Goal: Task Accomplishment & Management: Complete application form

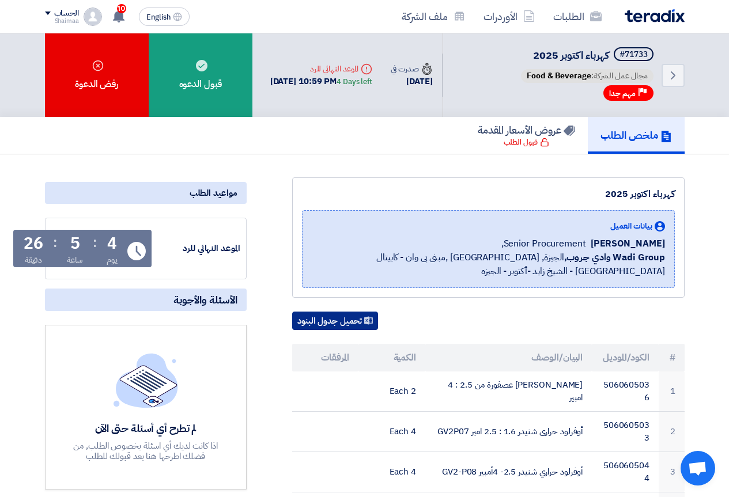
click at [339, 318] on button "تحميل جدول البنود" at bounding box center [335, 321] width 86 height 18
click at [568, 12] on link "الطلبات" at bounding box center [577, 16] width 67 height 27
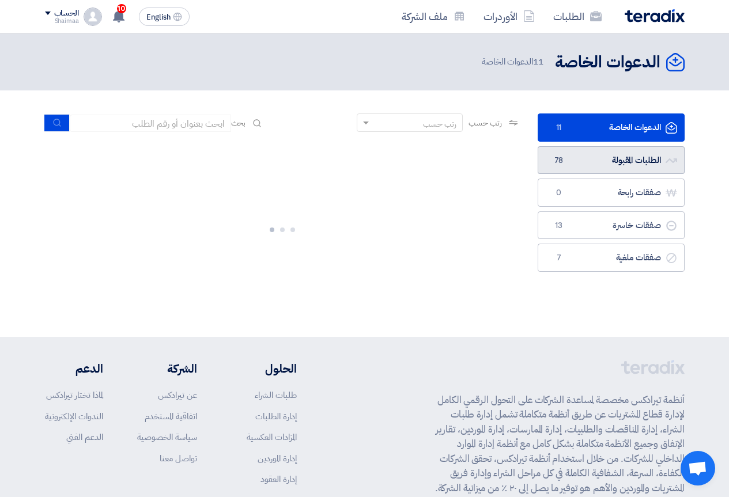
click at [606, 168] on link "الطلبات المقبولة الطلبات المقبولة 78" at bounding box center [611, 160] width 147 height 28
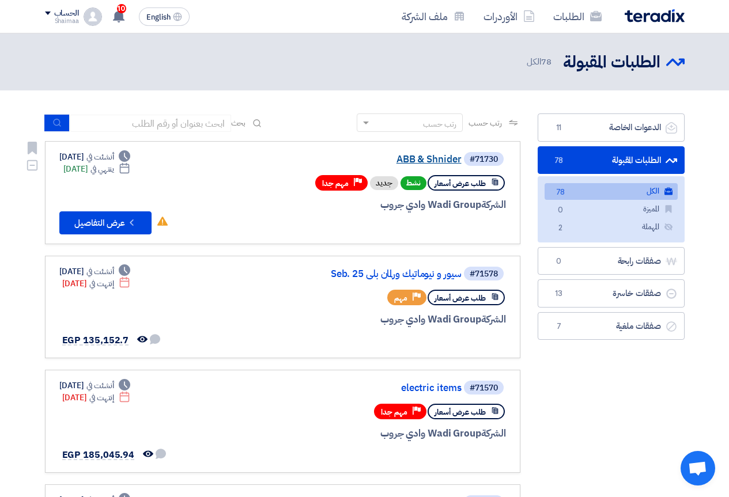
click at [418, 157] on link "ABB & Shnider" at bounding box center [346, 159] width 230 height 10
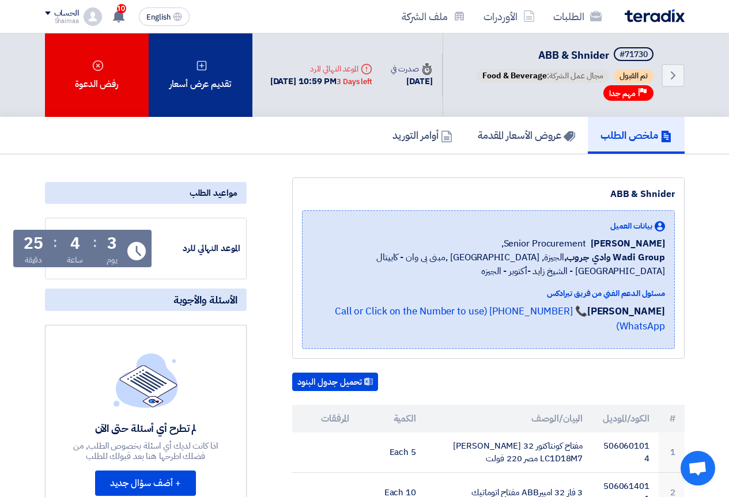
click at [217, 103] on div "تقديم عرض أسعار" at bounding box center [201, 75] width 104 height 84
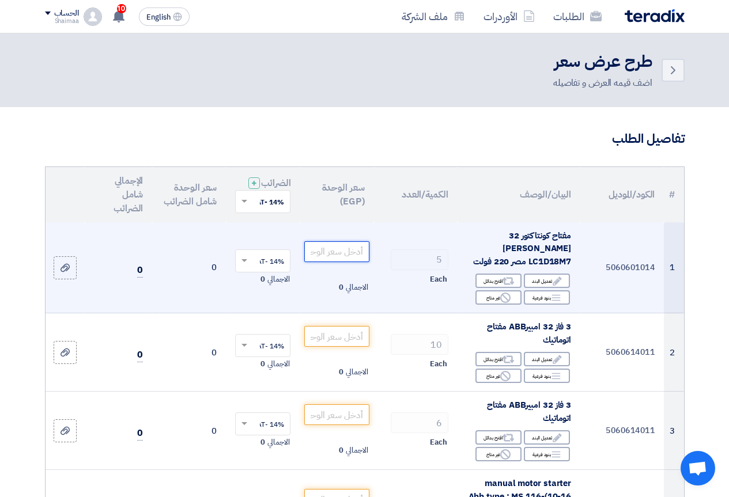
paste input "1575"
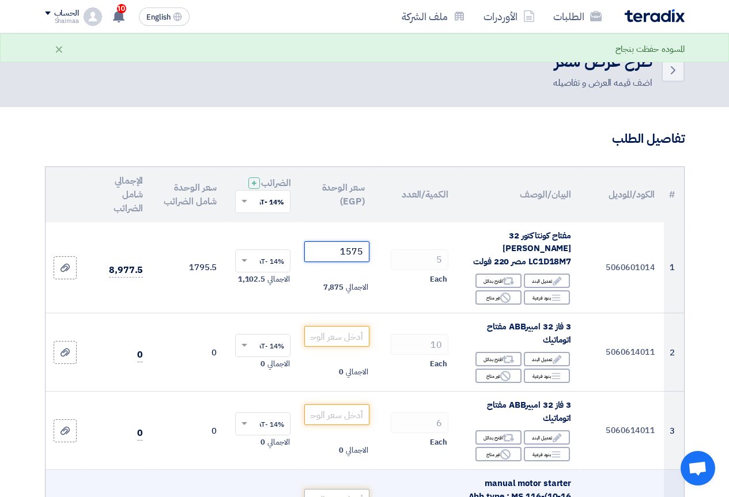
type input "1575"
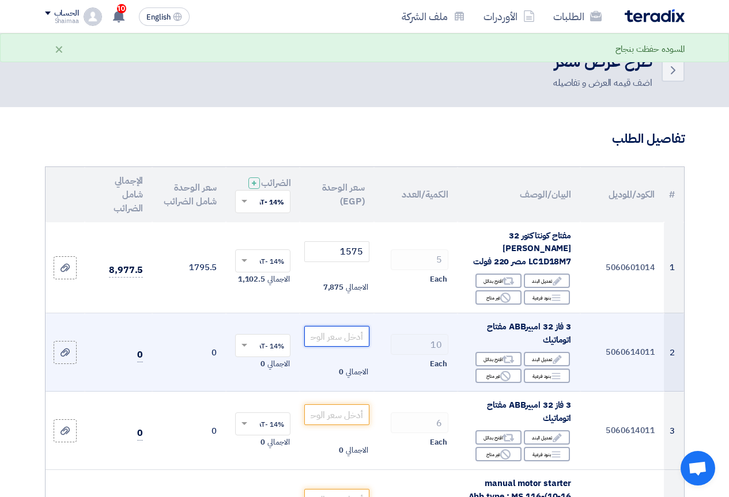
paste input "855"
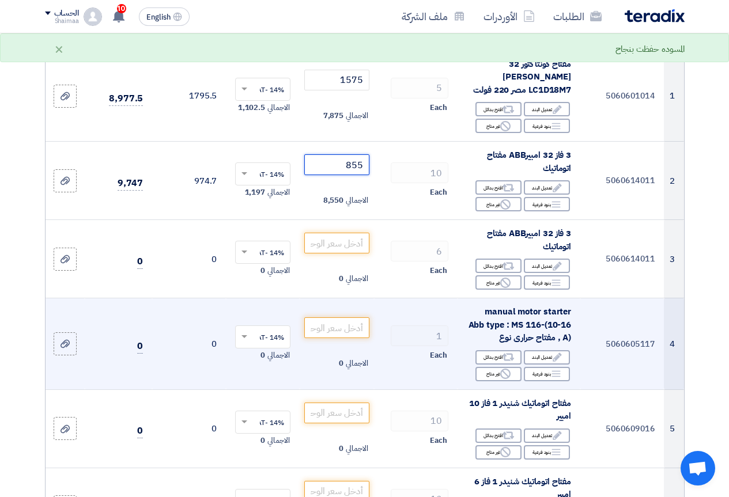
scroll to position [230, 0]
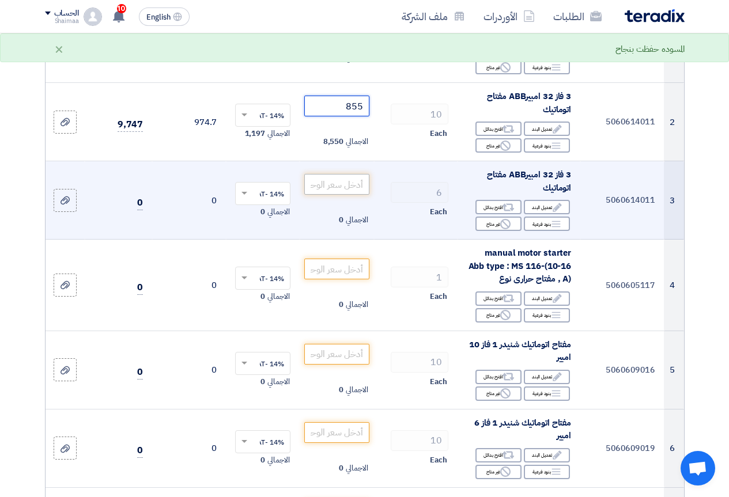
type input "855"
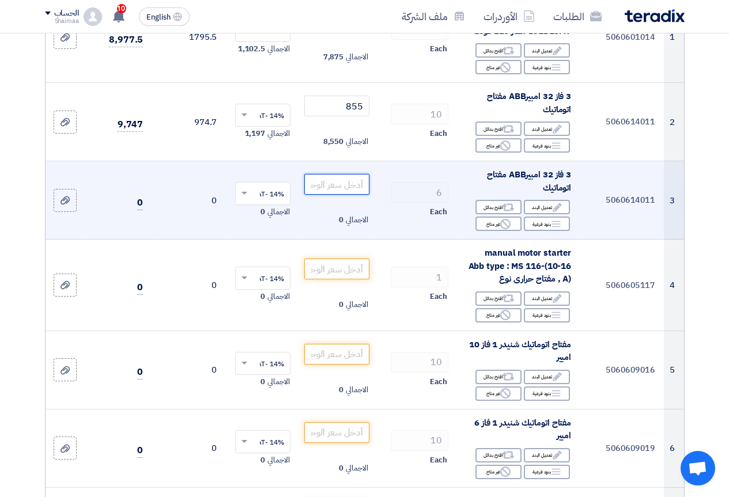
paste input "855"
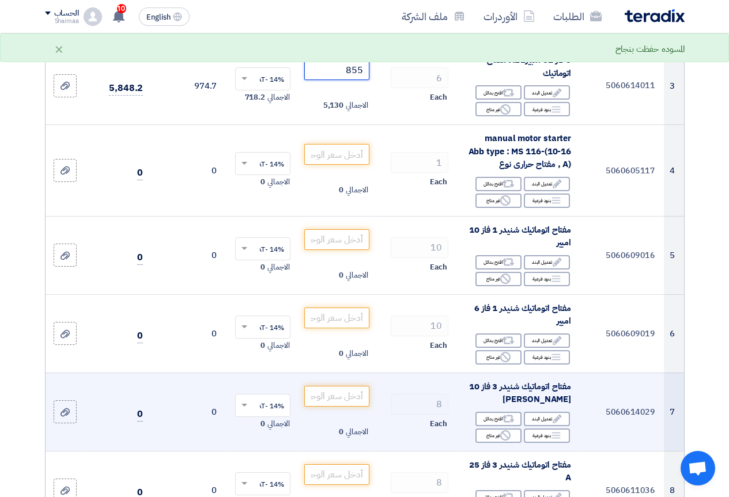
scroll to position [346, 0]
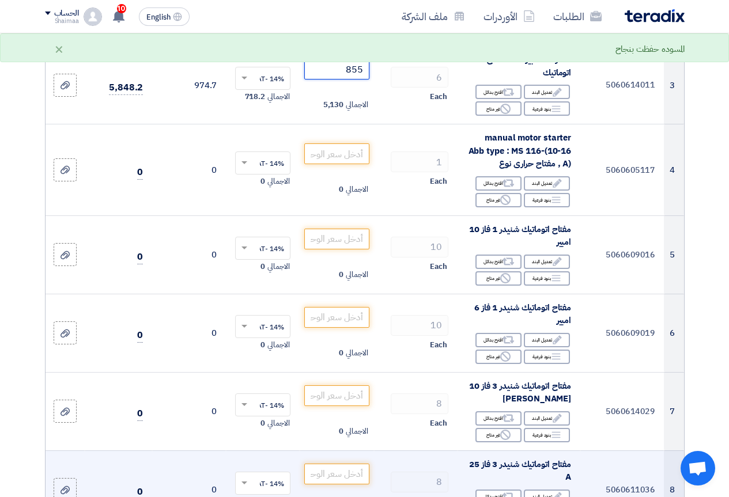
type input "855"
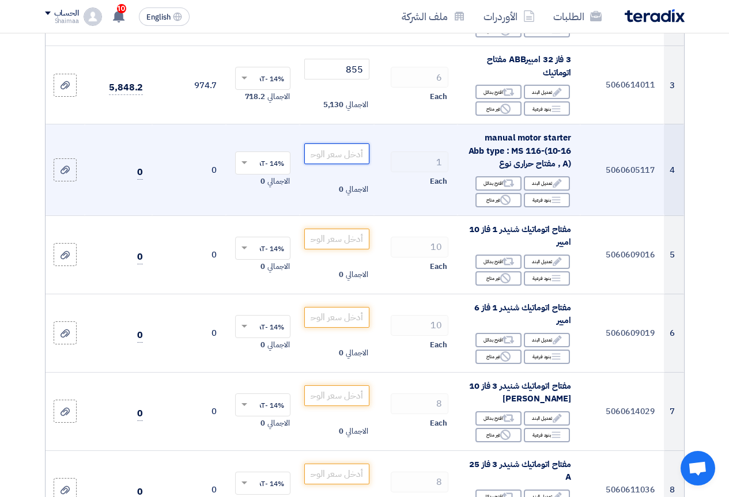
paste input "2342"
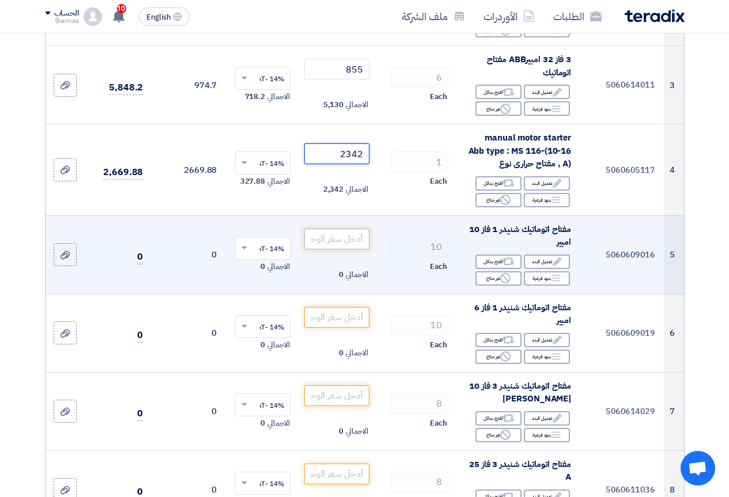
type input "2342"
click at [356, 229] on input "number" at bounding box center [336, 239] width 65 height 21
paste input "136"
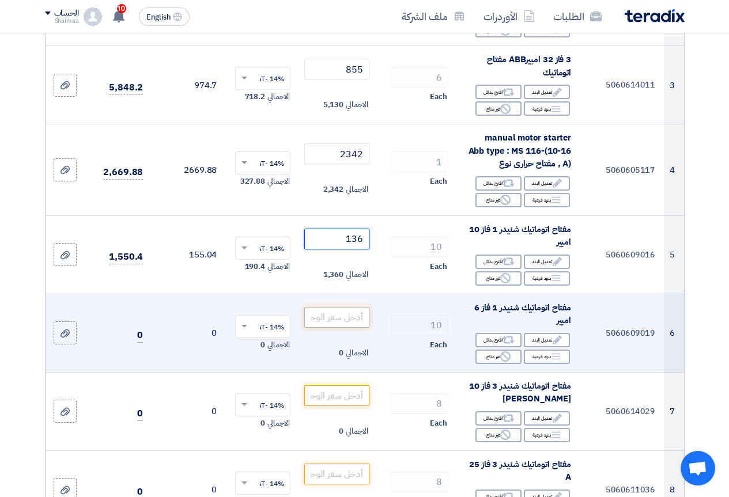
type input "136"
click at [350, 307] on input "number" at bounding box center [336, 317] width 65 height 21
paste input "265"
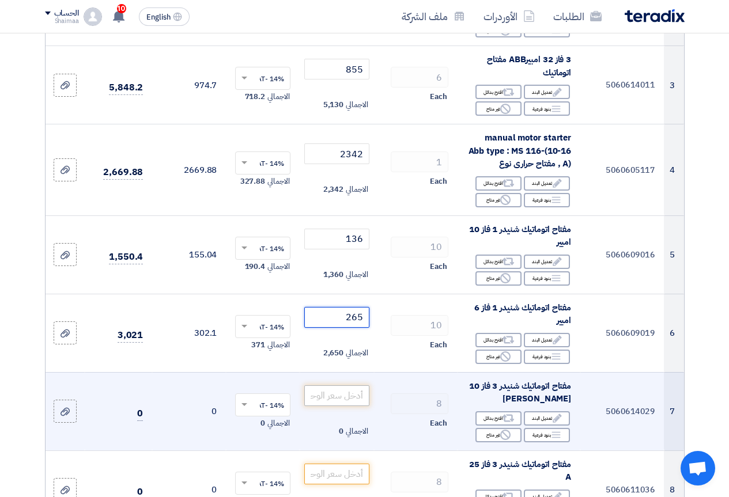
type input "265"
click at [330, 385] on input "number" at bounding box center [336, 395] width 65 height 21
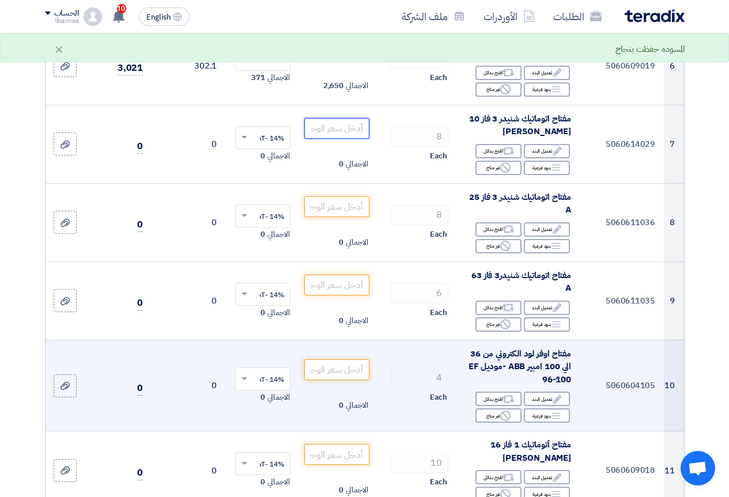
scroll to position [634, 0]
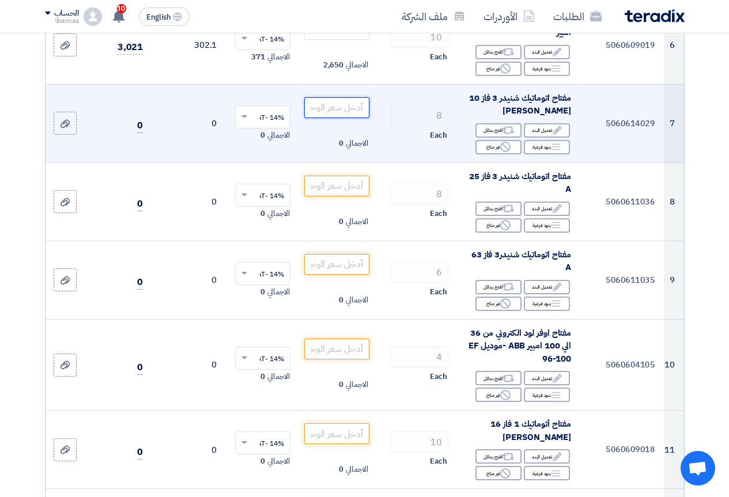
paste input "1130"
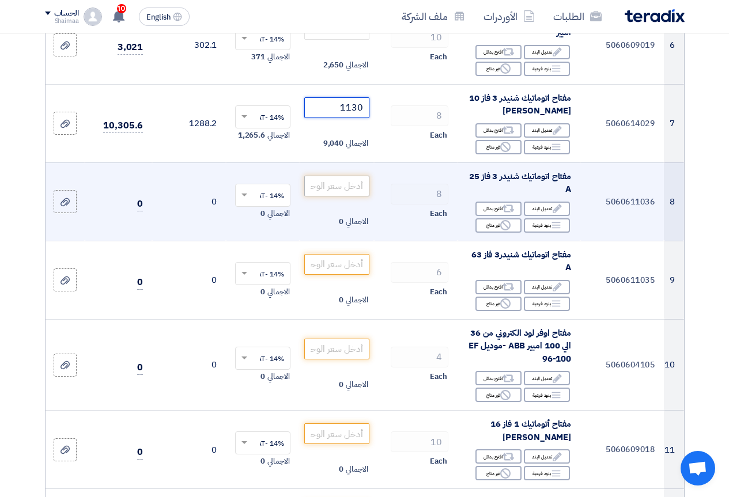
type input "1130"
paste input "1130"
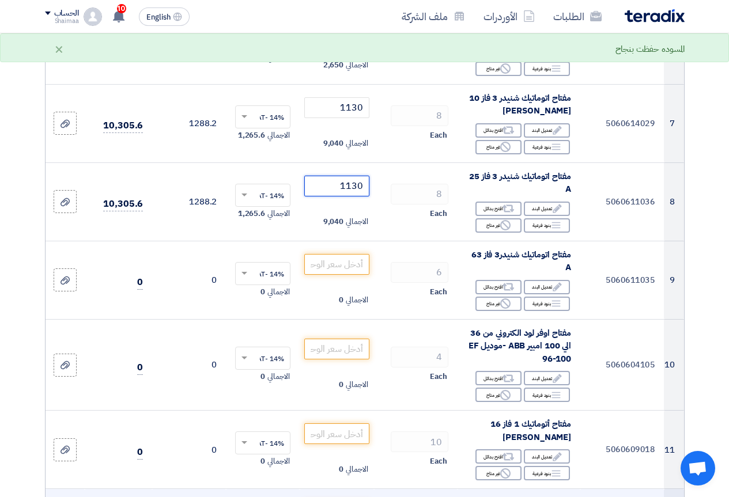
type input "1130"
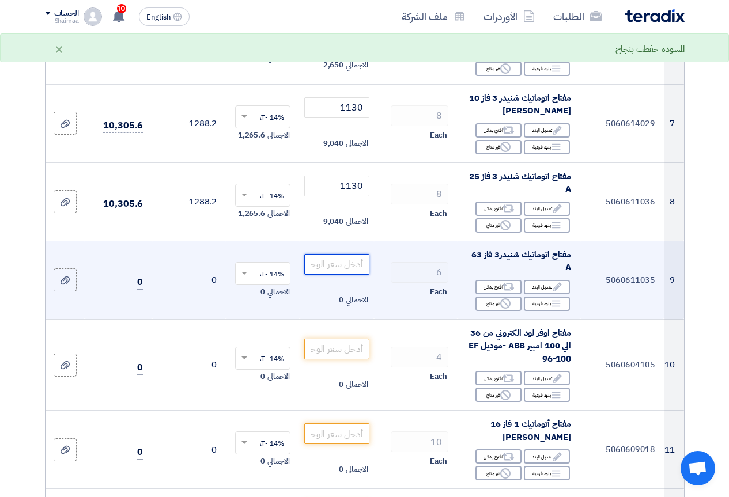
paste input "1324"
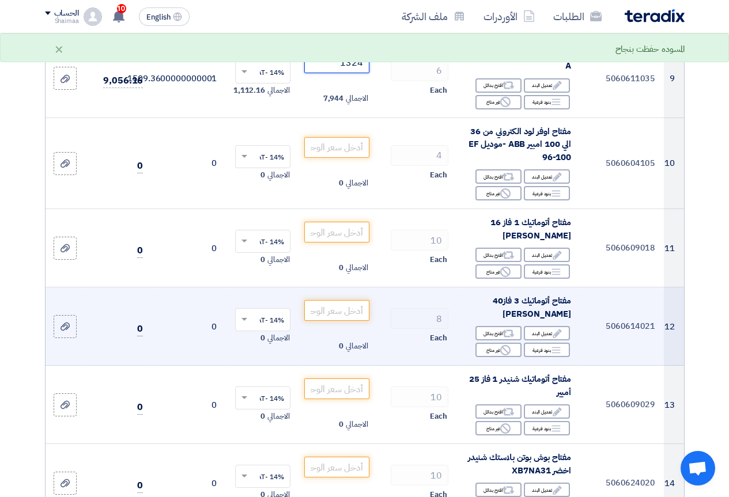
scroll to position [864, 0]
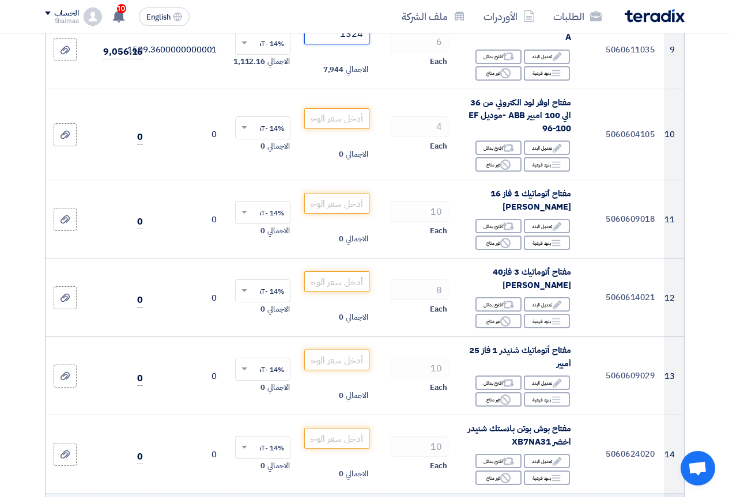
type input "1324"
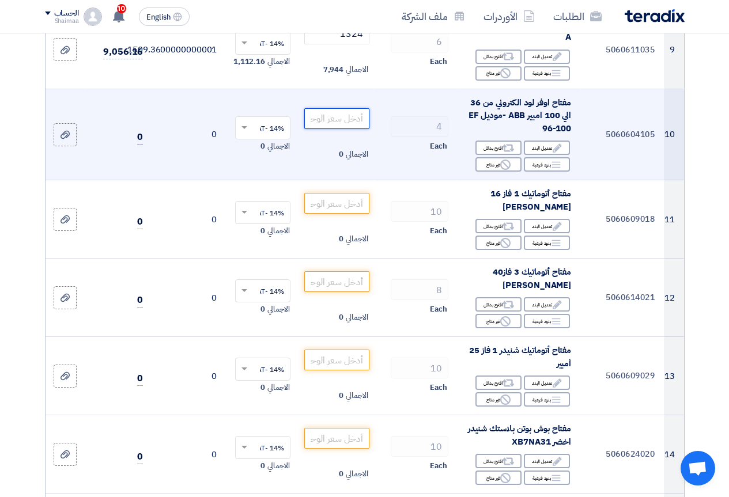
click at [349, 117] on input "number" at bounding box center [336, 118] width 65 height 21
paste input "13130"
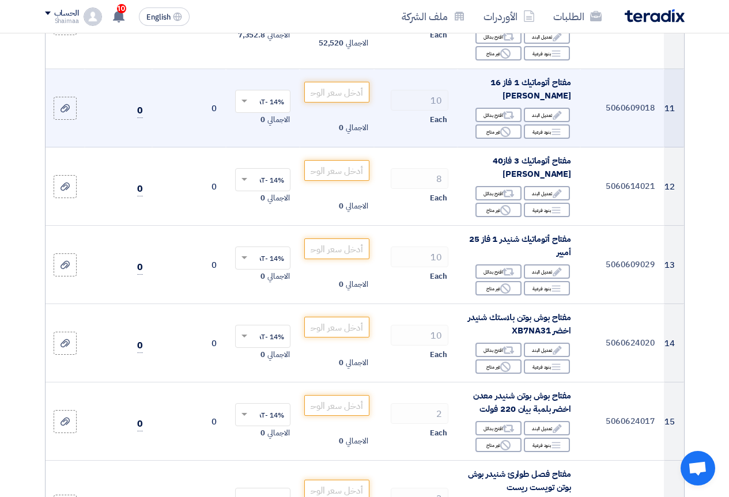
scroll to position [980, 0]
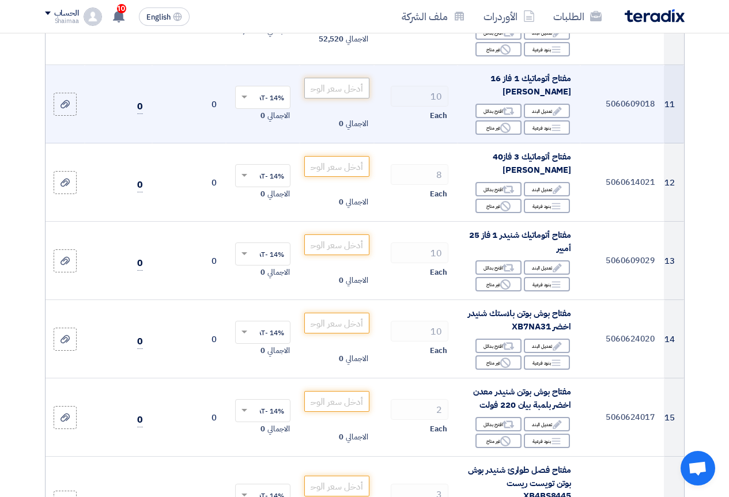
type input "13130"
click at [342, 78] on input "number" at bounding box center [336, 88] width 65 height 21
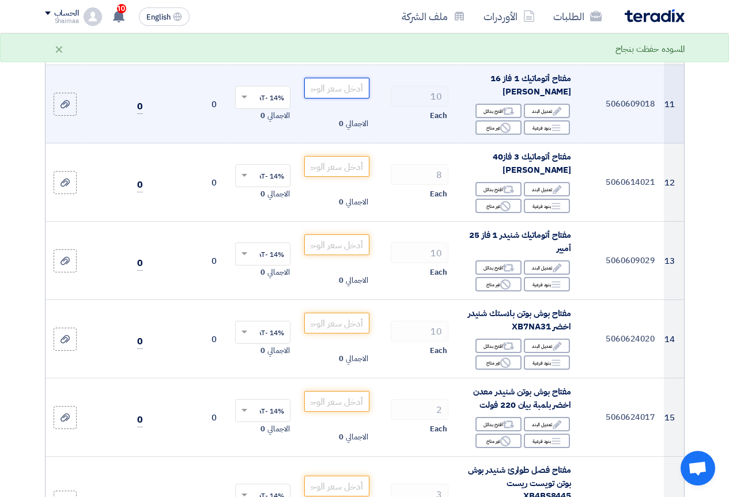
drag, startPoint x: 338, startPoint y: 157, endPoint x: 339, endPoint y: 88, distance: 69.7
click at [339, 88] on input "number" at bounding box center [336, 88] width 65 height 21
paste input "136"
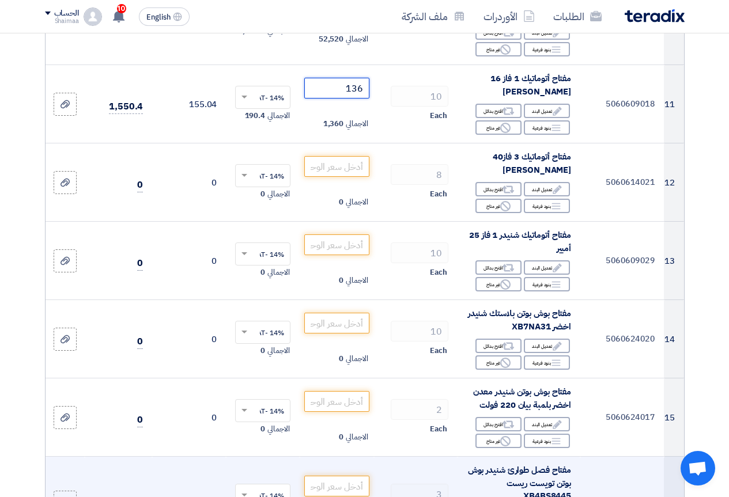
type input "136"
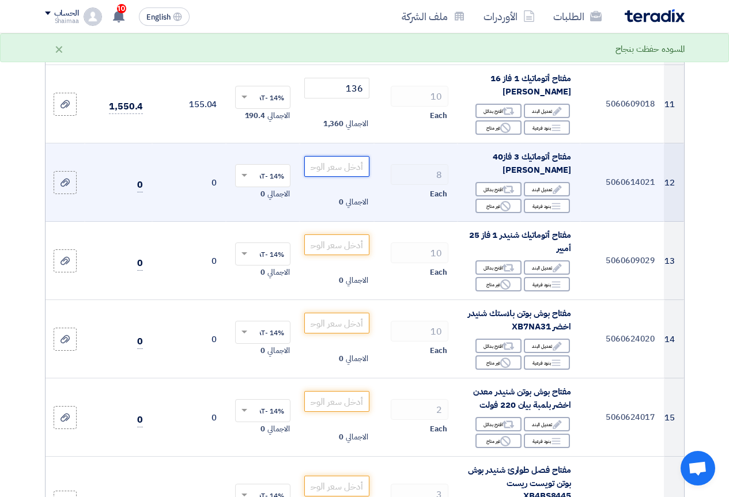
click at [324, 160] on input "number" at bounding box center [336, 166] width 65 height 21
paste input "1130"
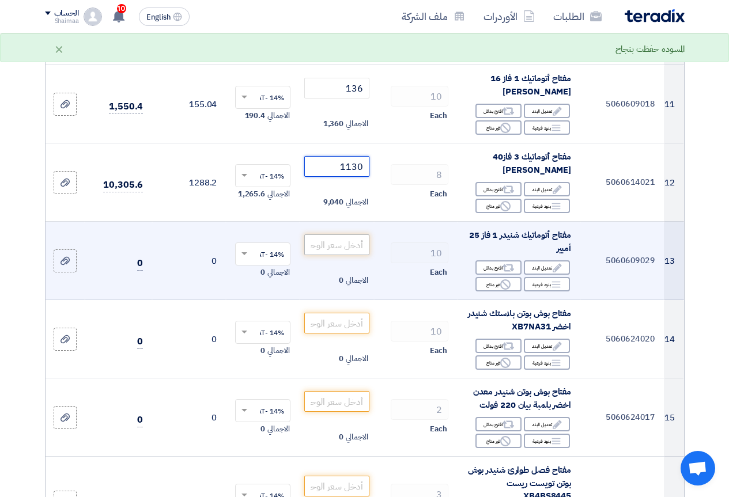
type input "1130"
click at [344, 240] on input "number" at bounding box center [336, 245] width 65 height 21
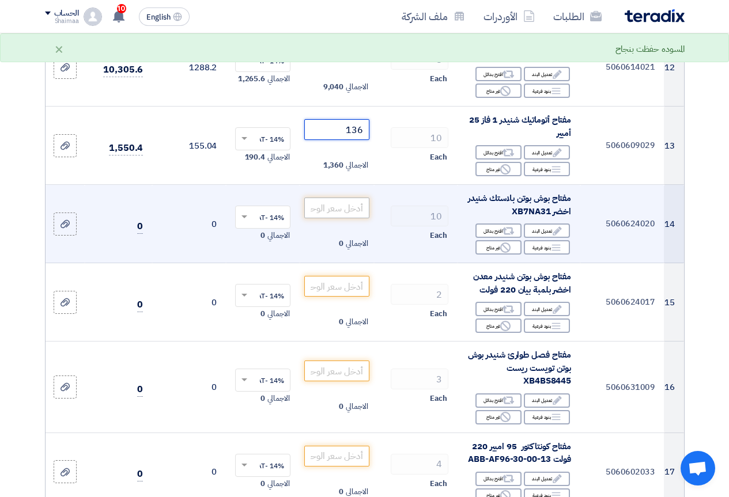
type input "136"
click at [345, 199] on input "number" at bounding box center [336, 208] width 65 height 21
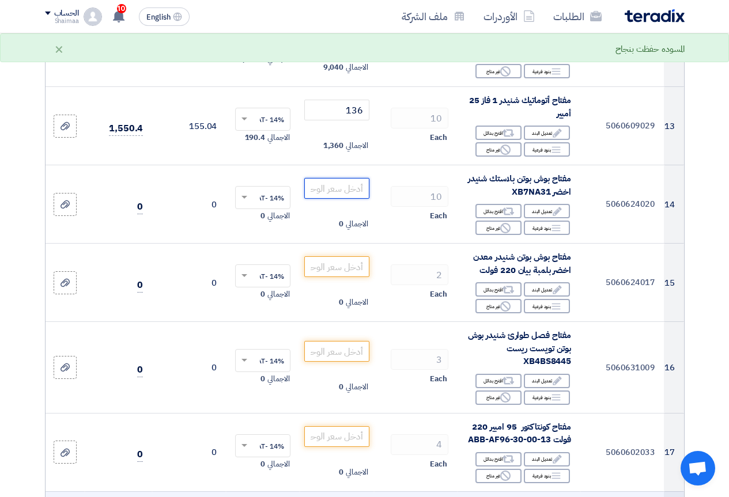
scroll to position [1095, 0]
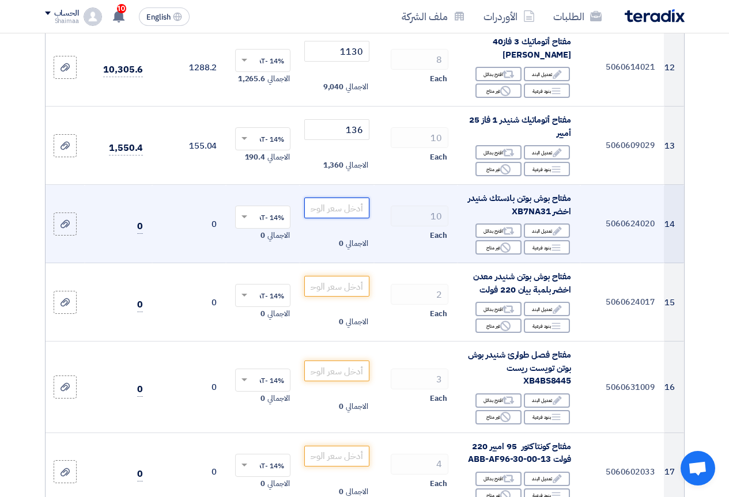
paste input "137"
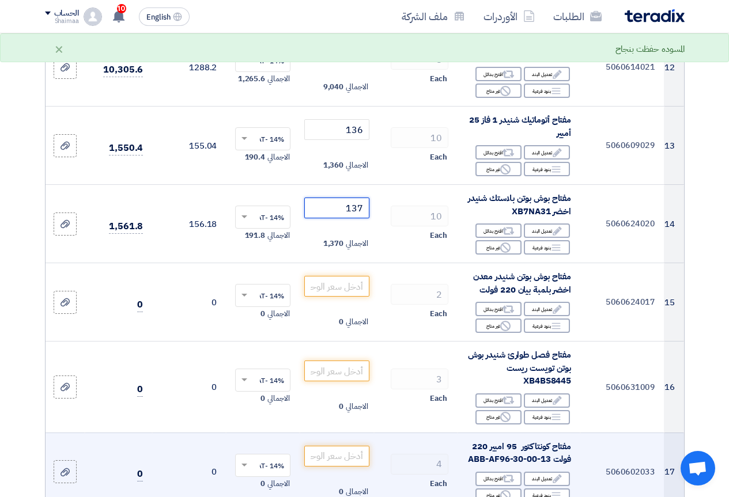
type input "137"
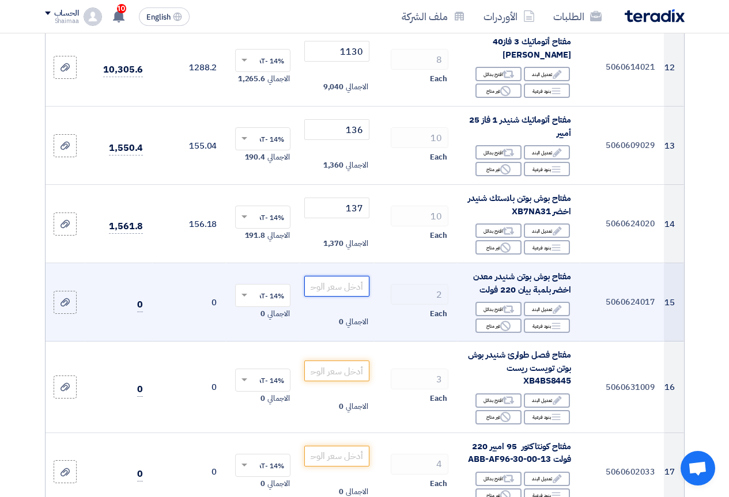
paste input "359"
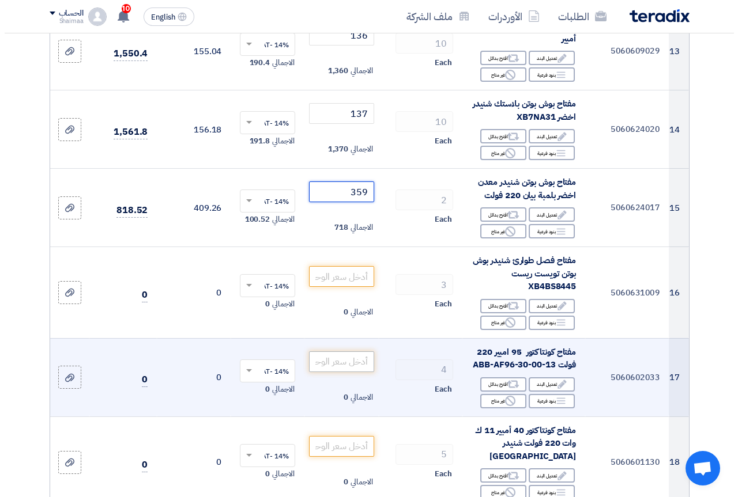
scroll to position [1210, 0]
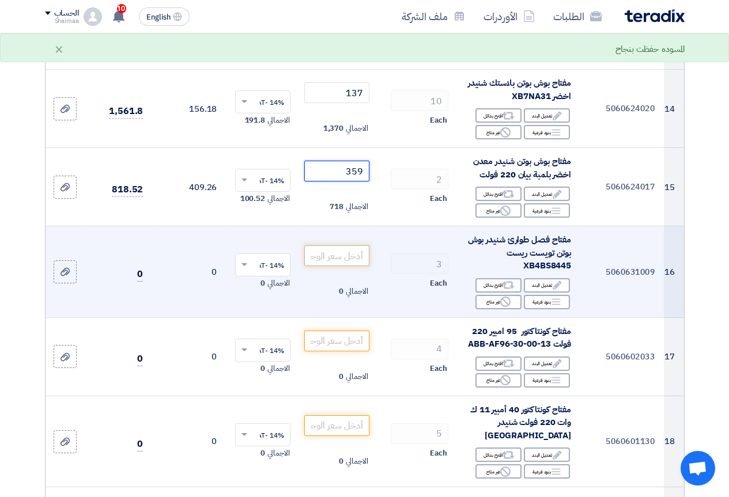
type input "359"
click at [341, 255] on input "number" at bounding box center [336, 255] width 65 height 21
click at [545, 283] on div "Edit تعديل البند" at bounding box center [547, 285] width 46 height 14
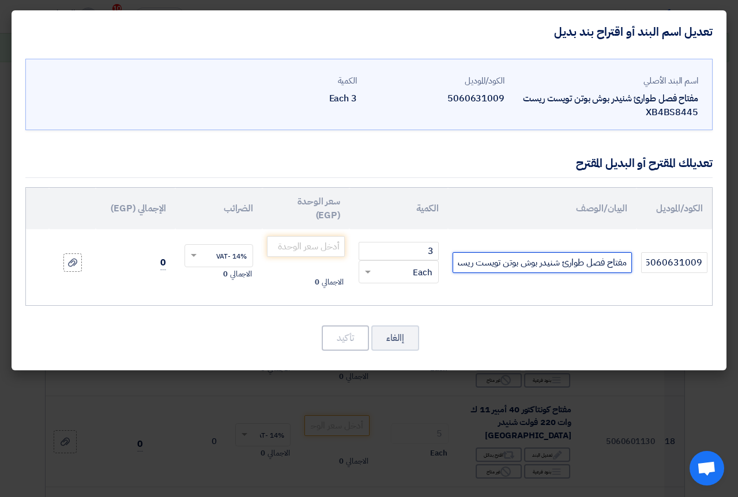
click at [557, 266] on input "مفتاح فصل طوارئ شنيدر بوش بوتن تويست ريست XB4BS8445" at bounding box center [541, 262] width 179 height 21
click at [508, 264] on input "مفتاح فصل طوارئ شنيدر بوش بوتن تويست ريست XB4BS8445" at bounding box center [541, 262] width 179 height 21
type input "مفتاح فصل طوارئ شنيدر بوش بوتن تويست ريست XB4BS8442"
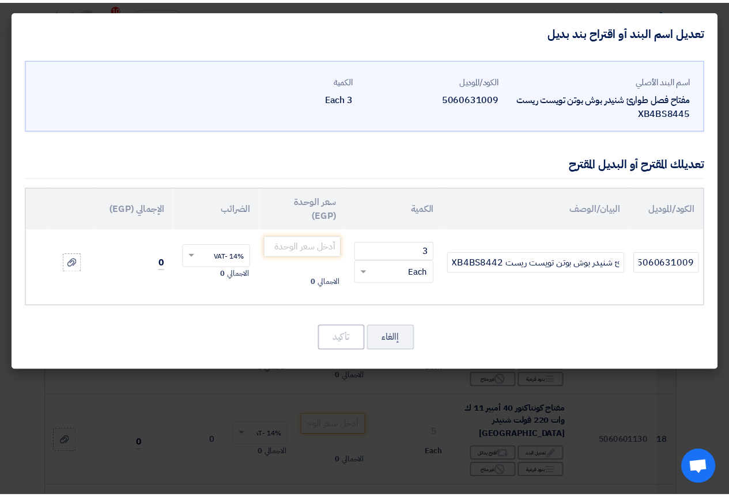
scroll to position [0, 0]
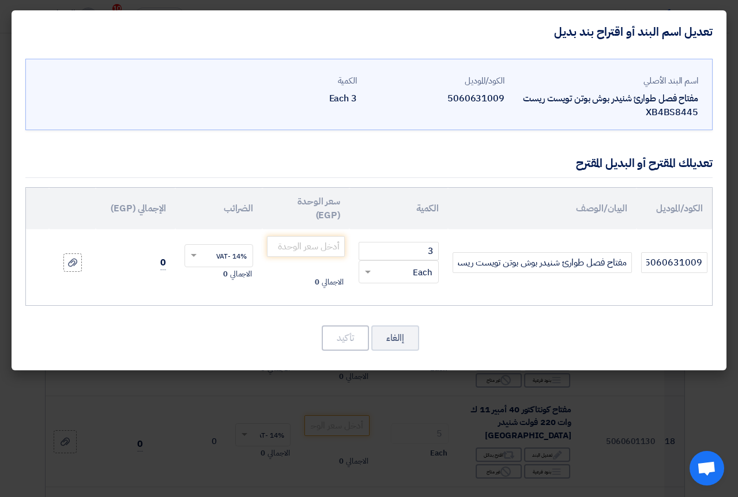
click at [310, 233] on td "الاجمالي 0" at bounding box center [305, 262] width 87 height 67
click at [312, 259] on td "الاجمالي 0" at bounding box center [305, 262] width 87 height 67
click at [312, 250] on input "number" at bounding box center [306, 246] width 78 height 21
paste input "950"
type input "950"
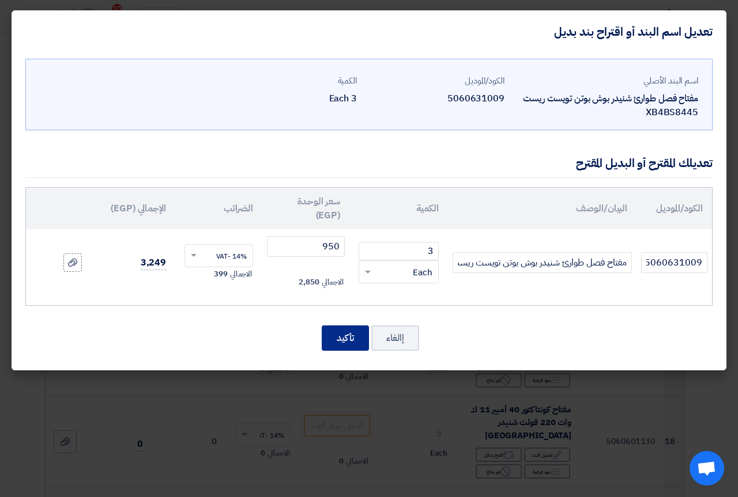
click at [362, 334] on button "تأكيد" at bounding box center [345, 338] width 47 height 25
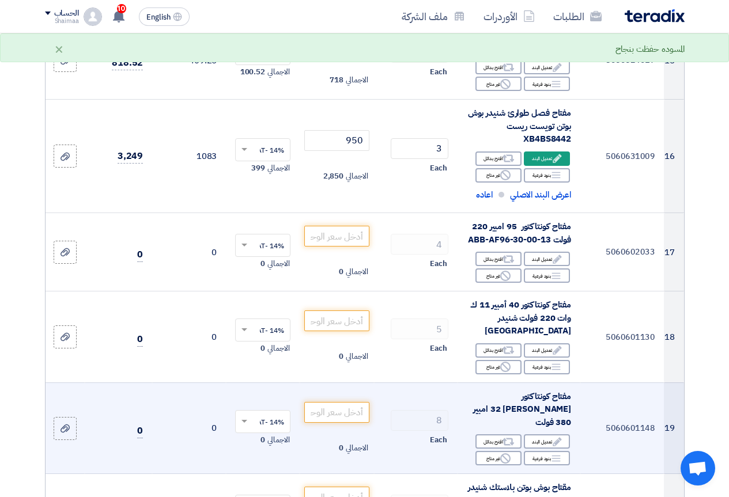
scroll to position [1383, 0]
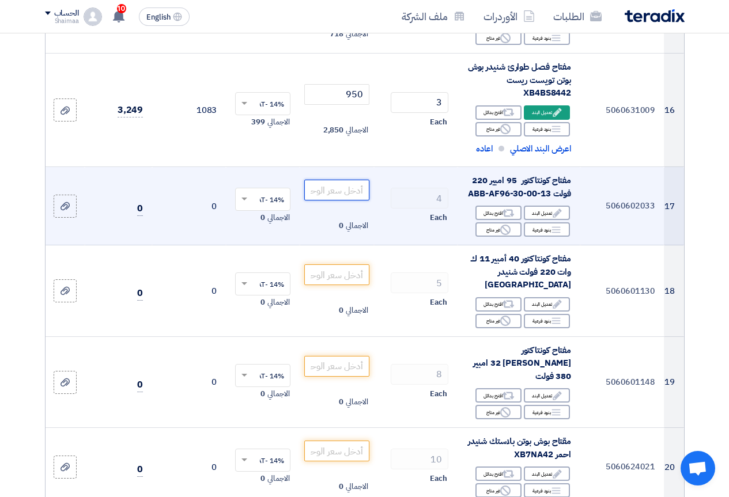
paste input "9426"
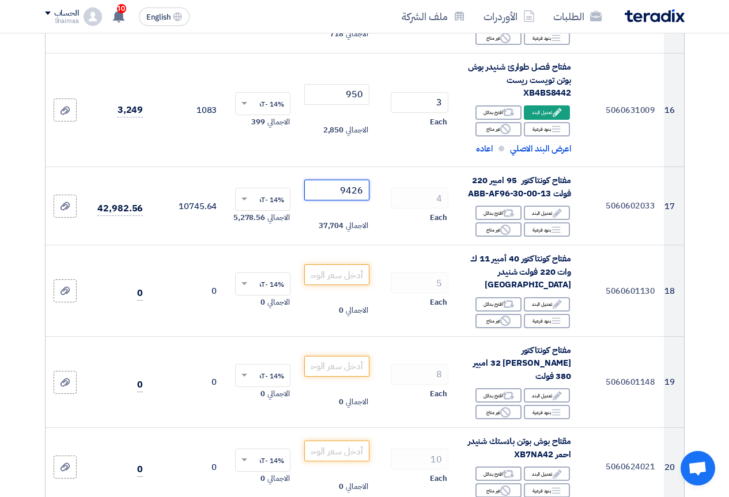
type input "9426"
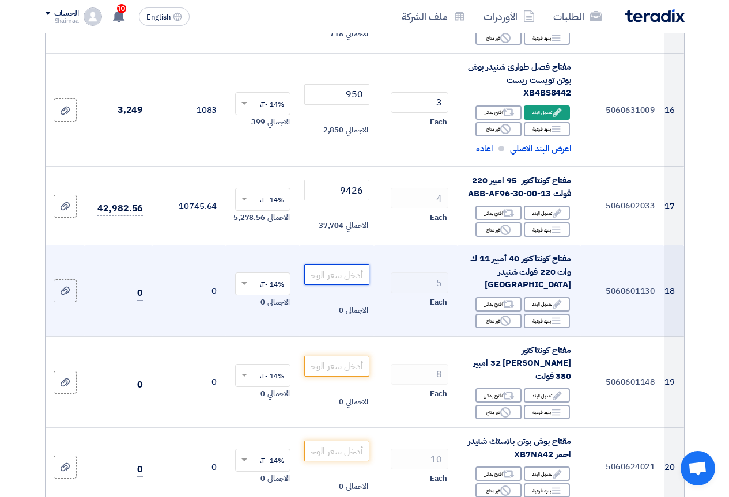
paste input "2036"
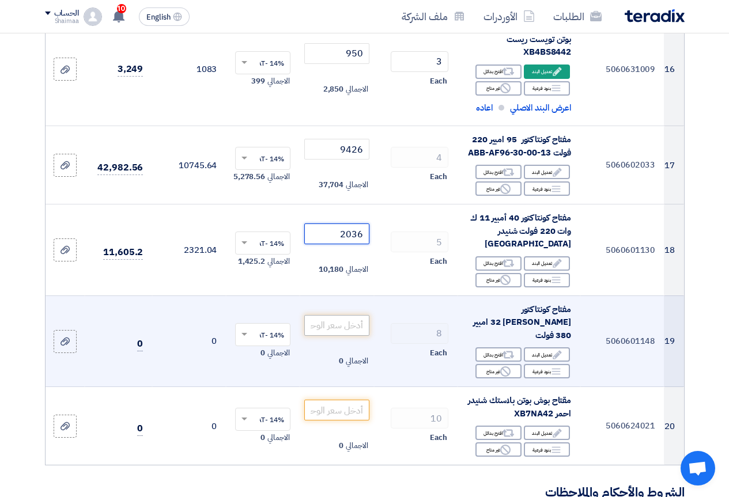
scroll to position [1441, 0]
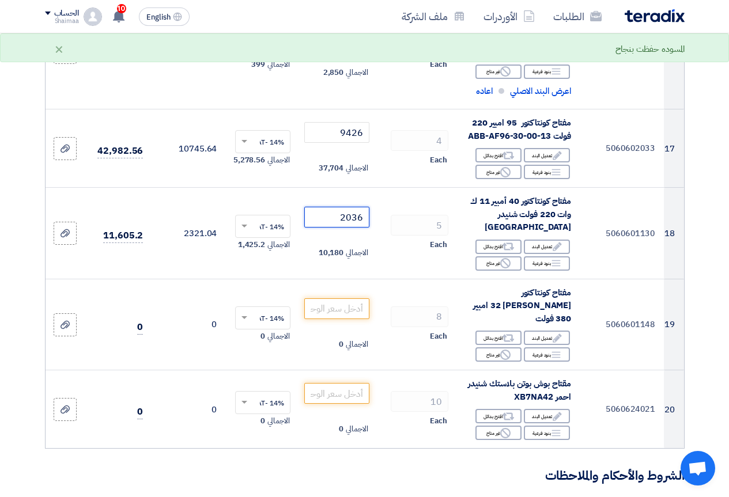
type input "2036"
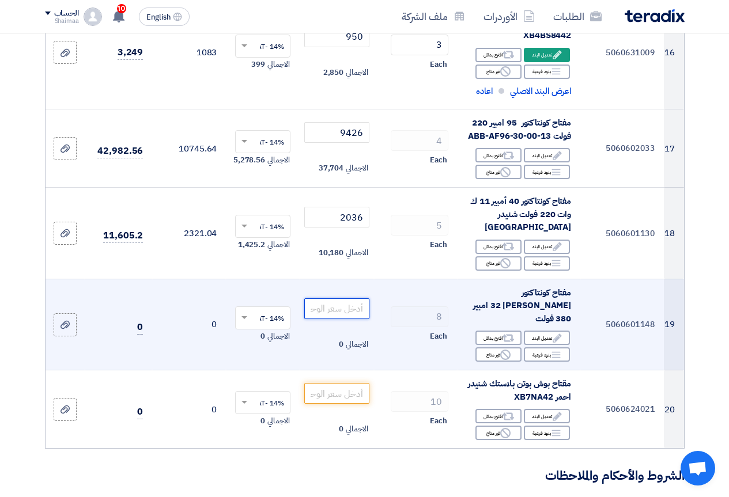
paste input "2630"
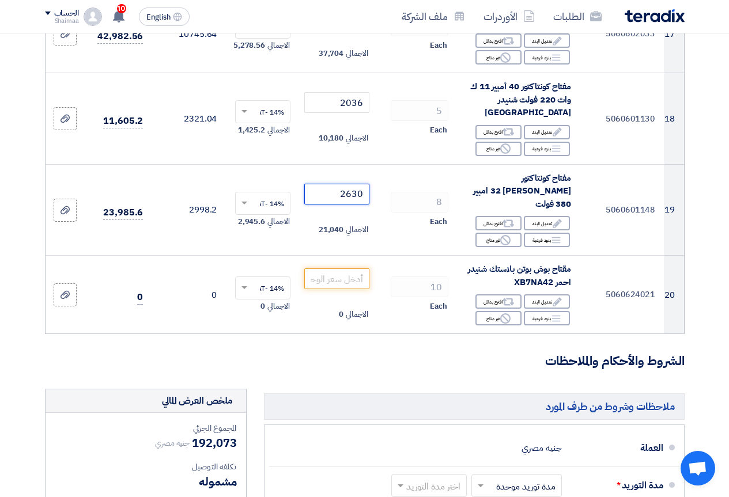
scroll to position [1556, 0]
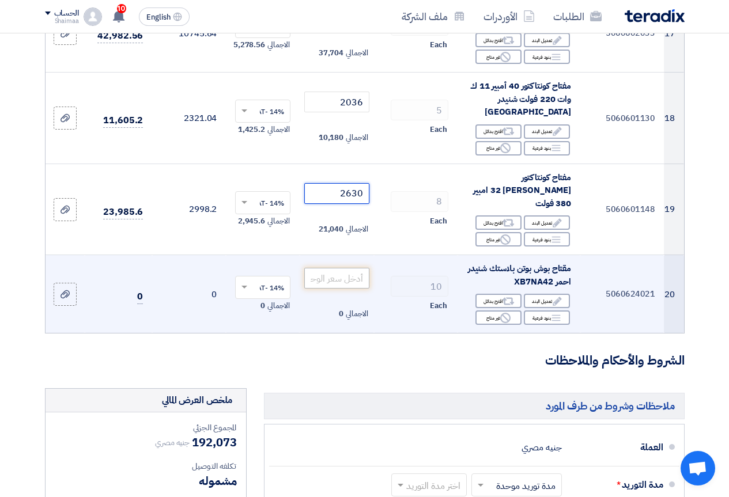
type input "2630"
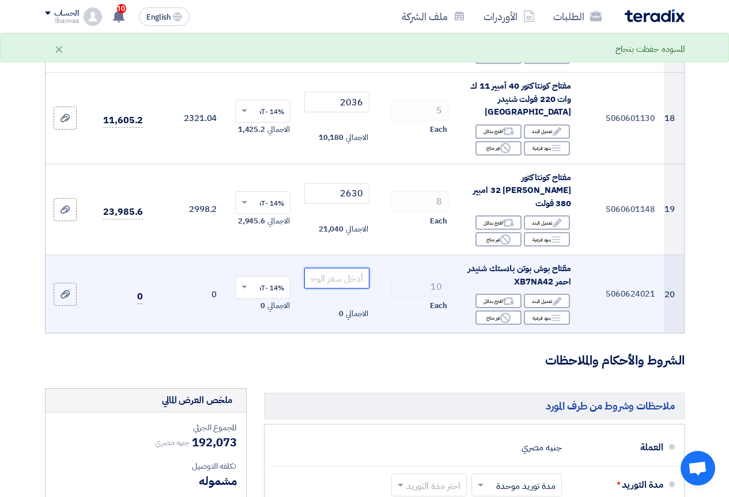
click at [339, 268] on input "number" at bounding box center [336, 278] width 65 height 21
paste input "137"
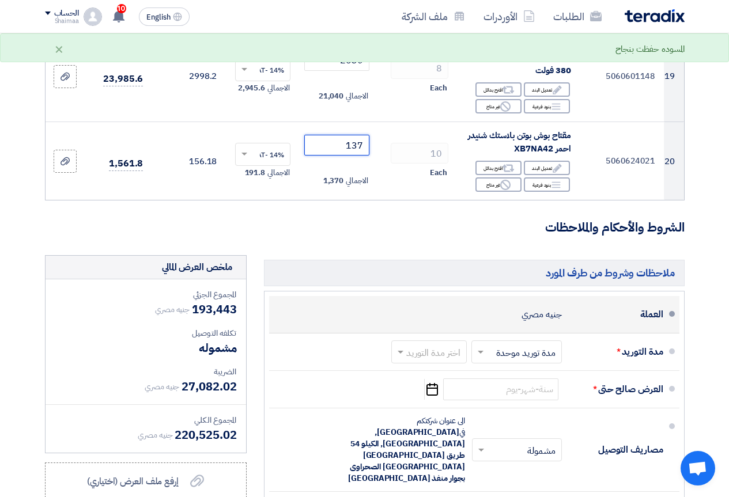
scroll to position [1729, 0]
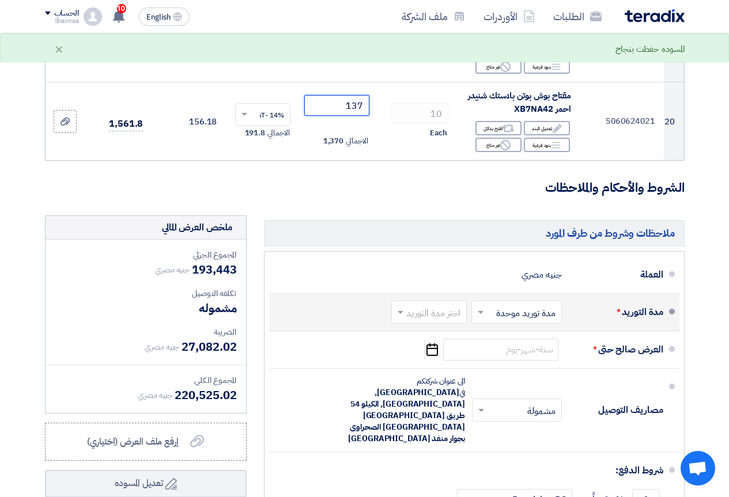
type input "137"
click at [433, 305] on input "text" at bounding box center [427, 313] width 70 height 17
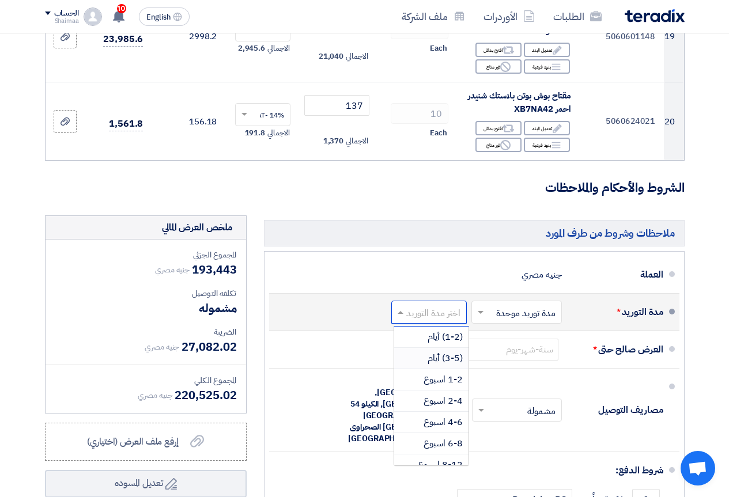
click at [436, 351] on span "(3-5) أيام" at bounding box center [445, 358] width 35 height 14
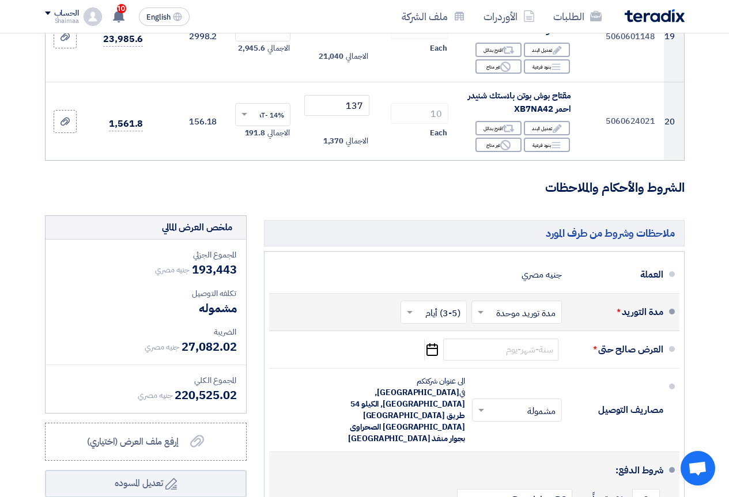
scroll to position [1844, 0]
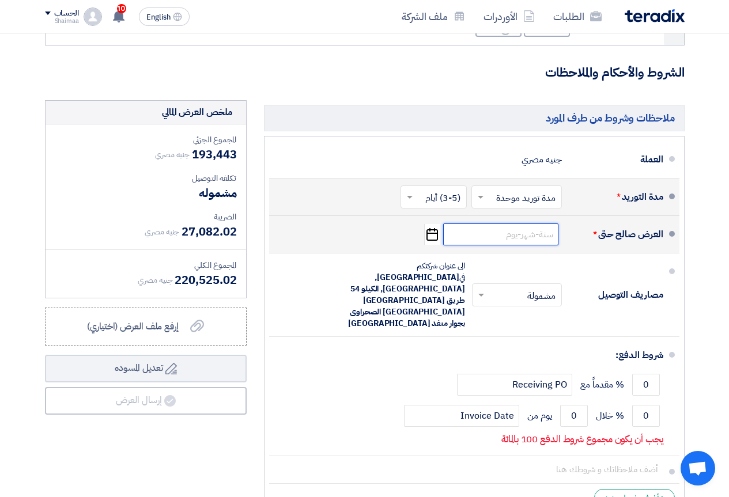
click at [463, 224] on input at bounding box center [500, 235] width 115 height 22
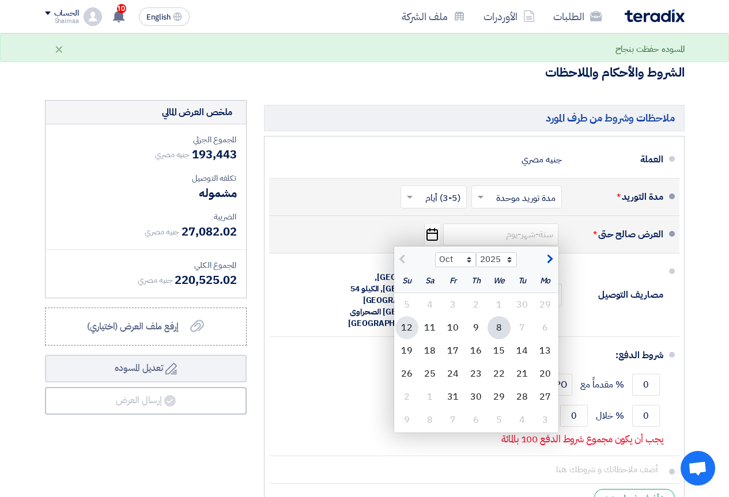
click at [410, 316] on div "12" at bounding box center [406, 327] width 23 height 23
type input "[DATE]"
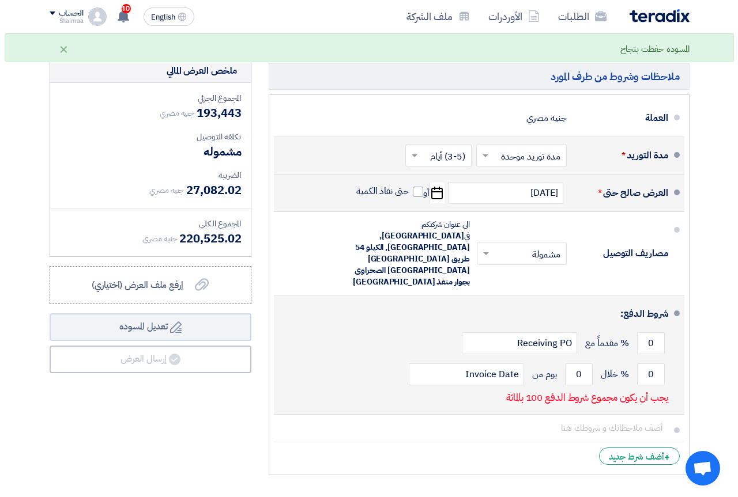
scroll to position [1902, 0]
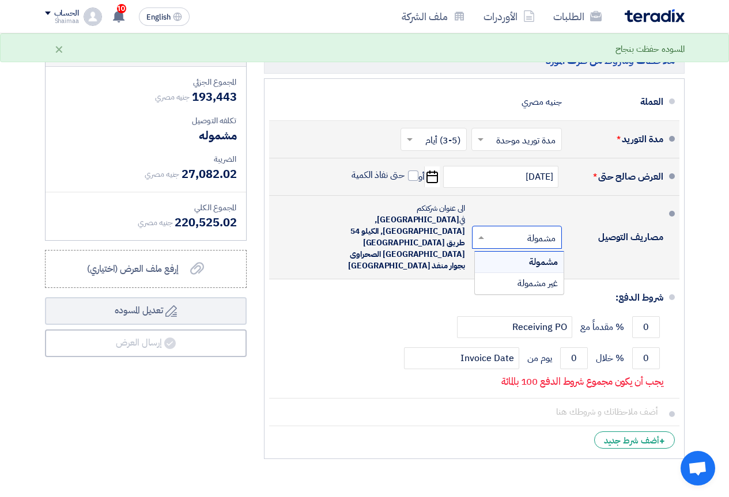
click at [498, 230] on input "text" at bounding box center [515, 238] width 84 height 17
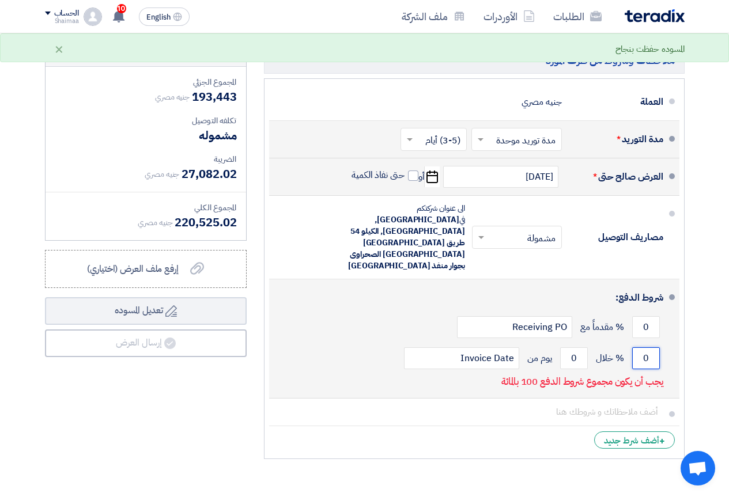
click at [630, 343] on div "0 % خلال 0 يوم من Invoice Date" at bounding box center [470, 358] width 385 height 31
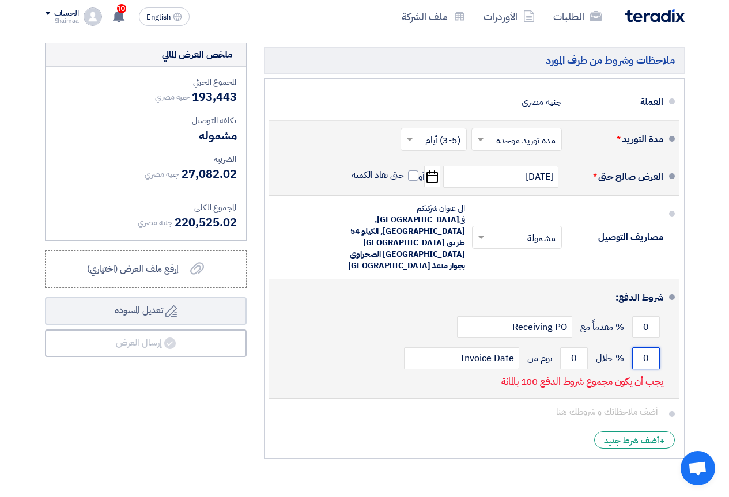
click at [637, 347] on input "0" at bounding box center [646, 358] width 28 height 22
drag, startPoint x: 638, startPoint y: 292, endPoint x: 657, endPoint y: 294, distance: 18.6
click at [657, 347] on input "0" at bounding box center [646, 358] width 28 height 22
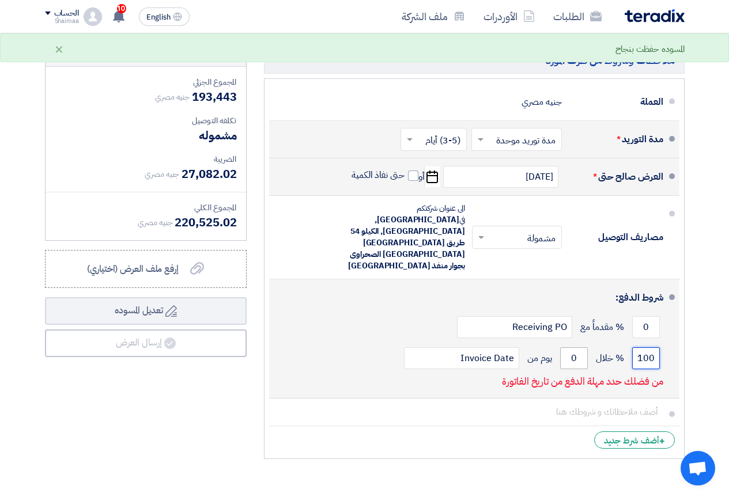
type input "100"
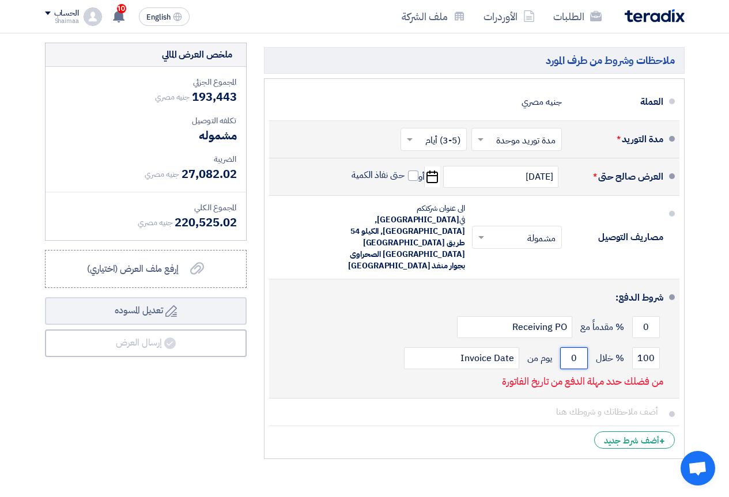
drag, startPoint x: 568, startPoint y: 296, endPoint x: 583, endPoint y: 297, distance: 14.5
click at [583, 347] on input "0" at bounding box center [574, 358] width 28 height 22
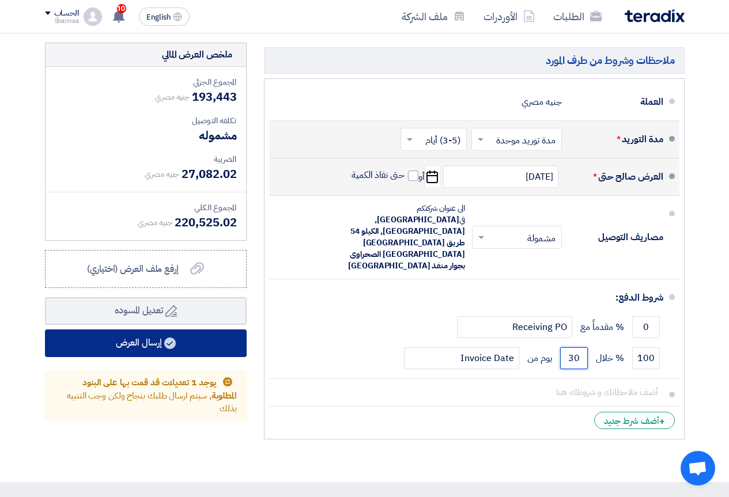
type input "30"
click at [172, 330] on button "إرسال العرض" at bounding box center [146, 344] width 202 height 28
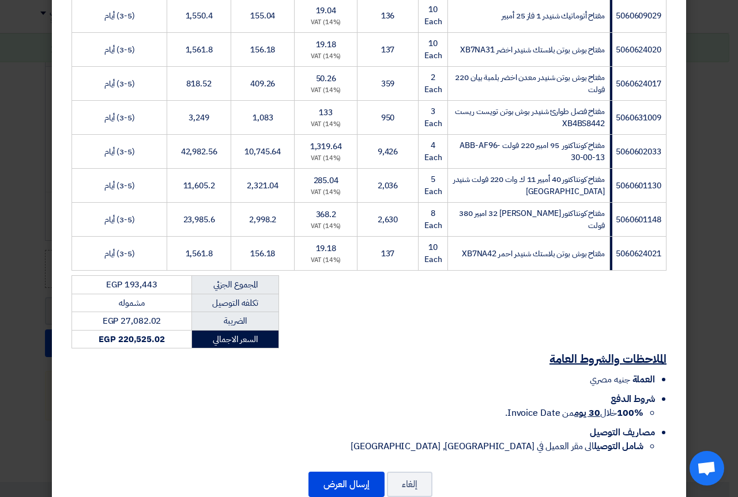
scroll to position [661, 0]
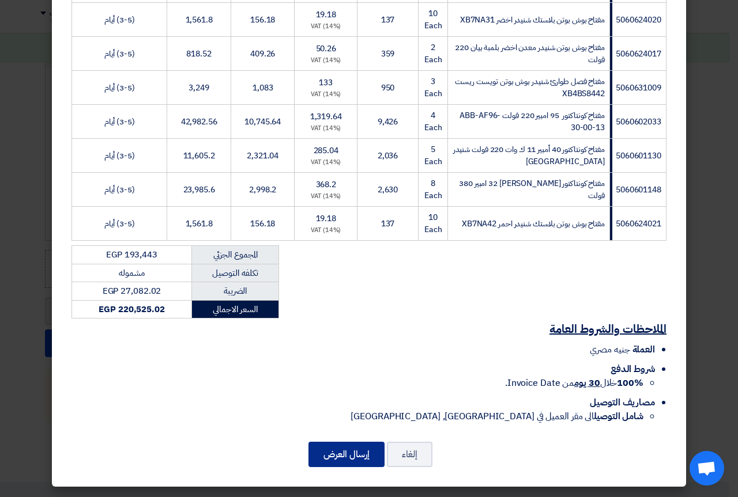
click at [331, 449] on button "إرسال العرض" at bounding box center [346, 454] width 76 height 25
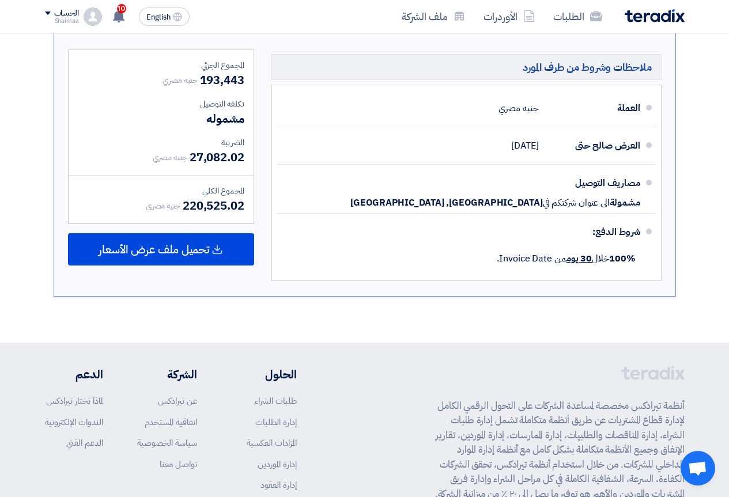
scroll to position [1383, 0]
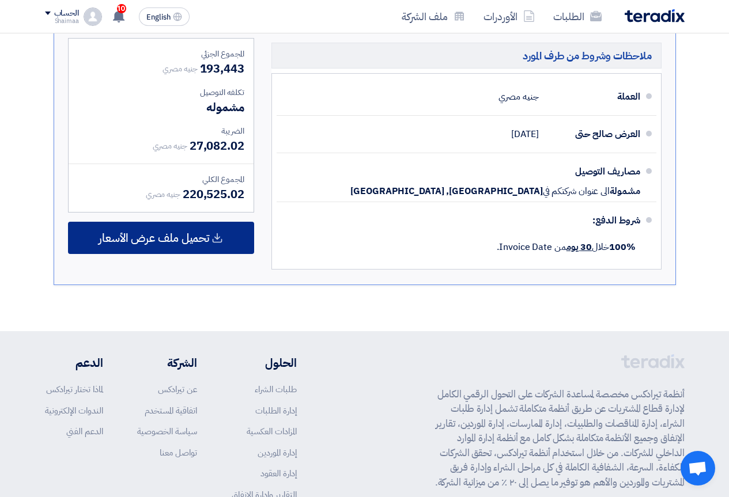
click at [202, 233] on span "تحميل ملف عرض الأسعار" at bounding box center [154, 238] width 111 height 10
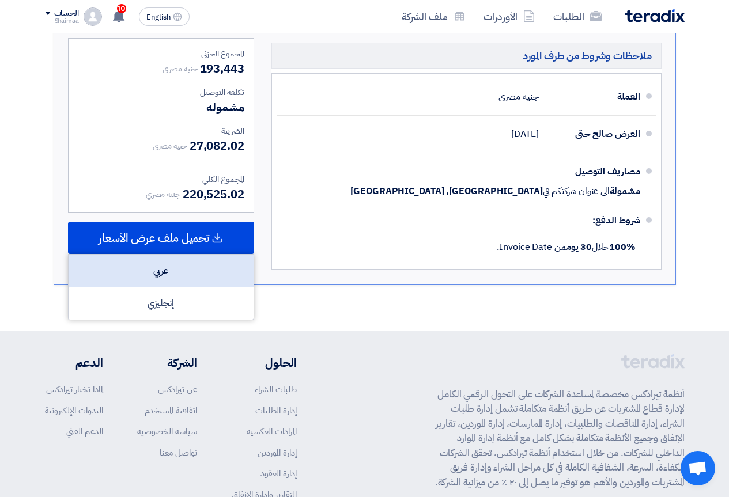
click at [182, 255] on div "عربي" at bounding box center [161, 271] width 185 height 33
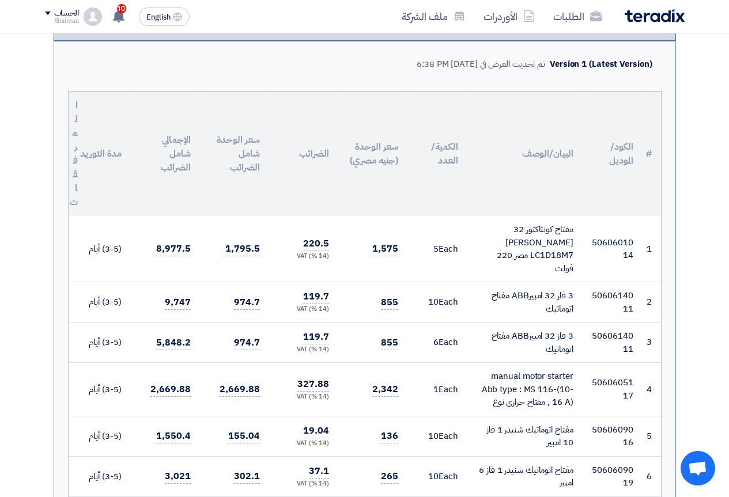
scroll to position [0, 0]
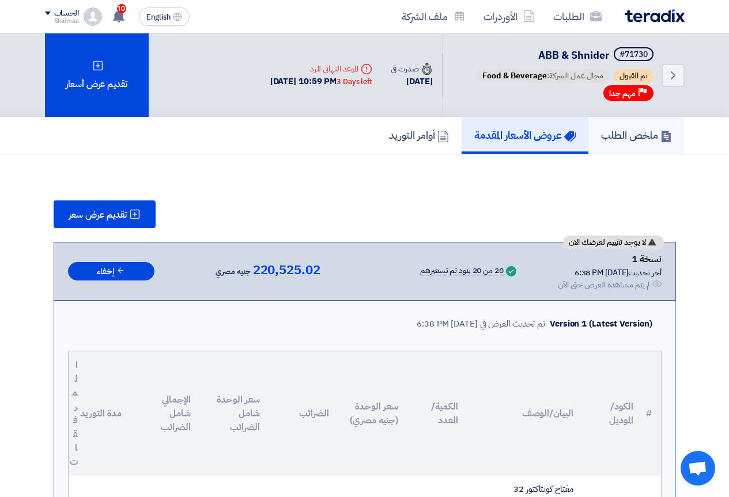
click at [601, 133] on h5 "ملخص الطلب" at bounding box center [636, 134] width 71 height 13
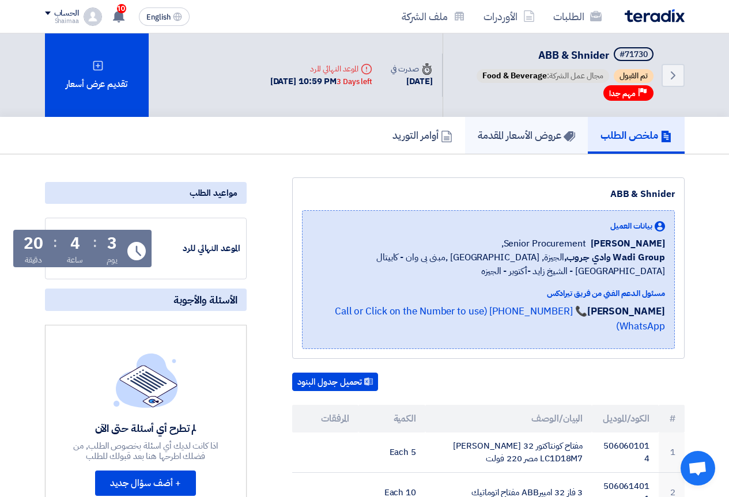
click at [538, 137] on h5 "عروض الأسعار المقدمة" at bounding box center [526, 134] width 97 height 13
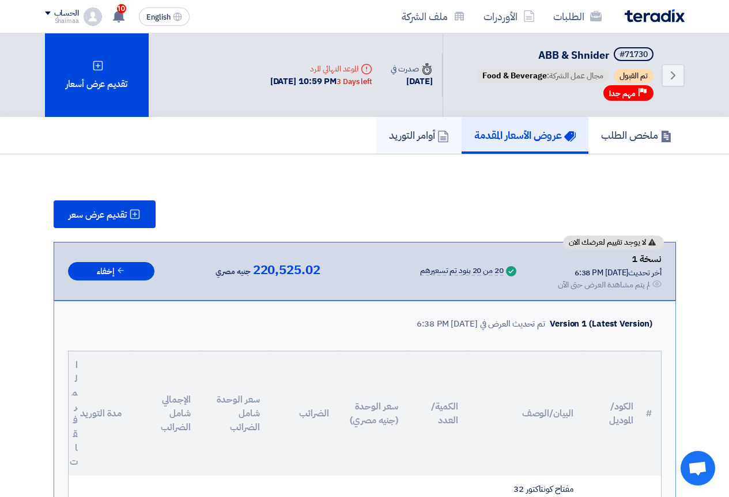
click at [424, 134] on h5 "أوامر التوريد" at bounding box center [419, 134] width 60 height 13
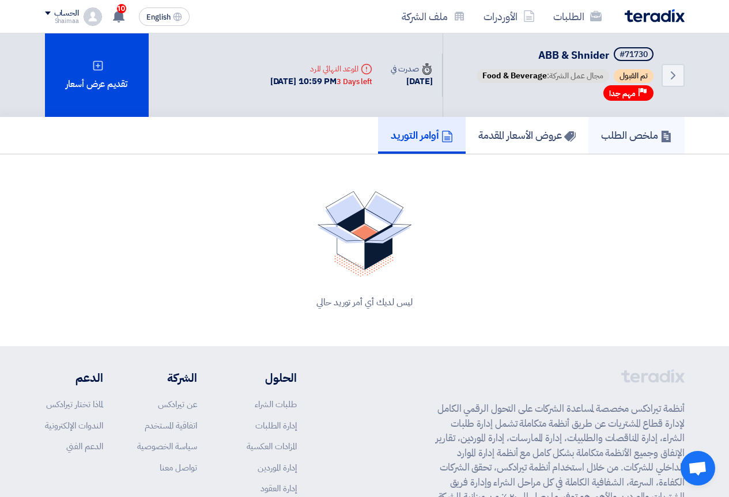
click at [635, 131] on h5 "ملخص الطلب" at bounding box center [636, 134] width 71 height 13
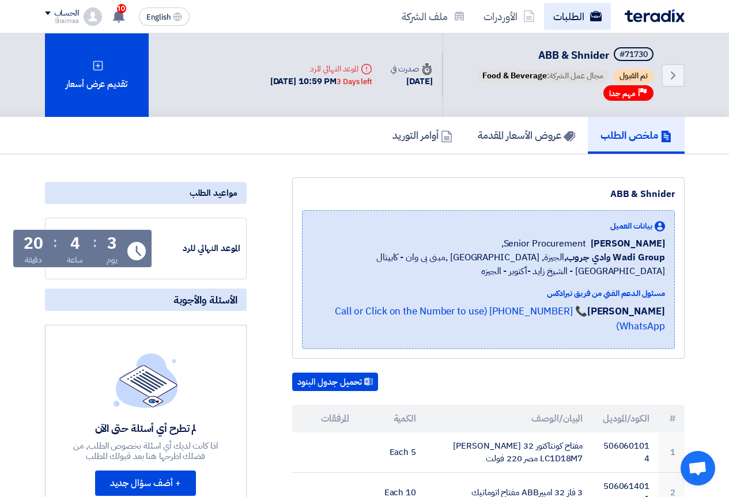
click at [564, 18] on link "الطلبات" at bounding box center [577, 16] width 67 height 27
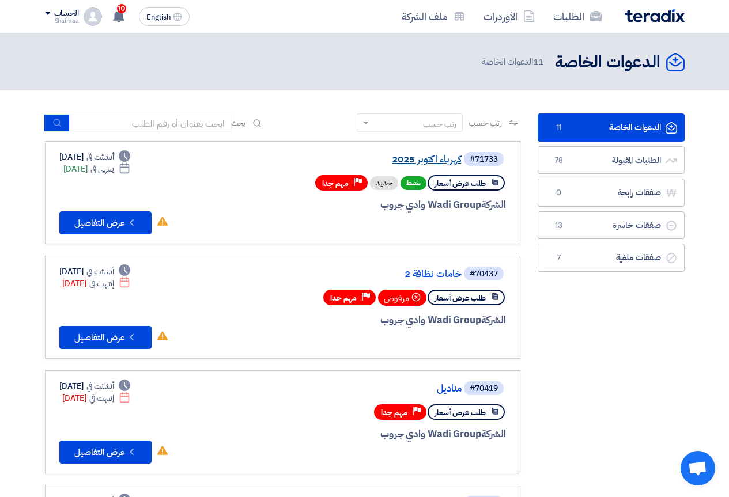
click at [439, 160] on link "كهرباء اكتوبر 2025" at bounding box center [346, 159] width 230 height 10
